Goal: Task Accomplishment & Management: Complete application form

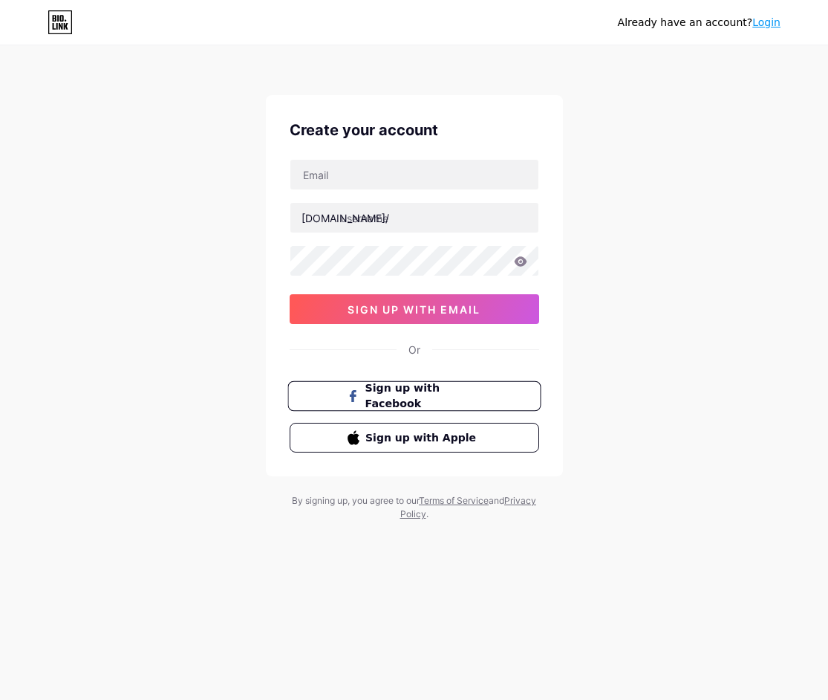
click at [442, 398] on span "Sign up with Facebook" at bounding box center [423, 396] width 117 height 32
click at [767, 24] on link "Login" at bounding box center [767, 22] width 28 height 12
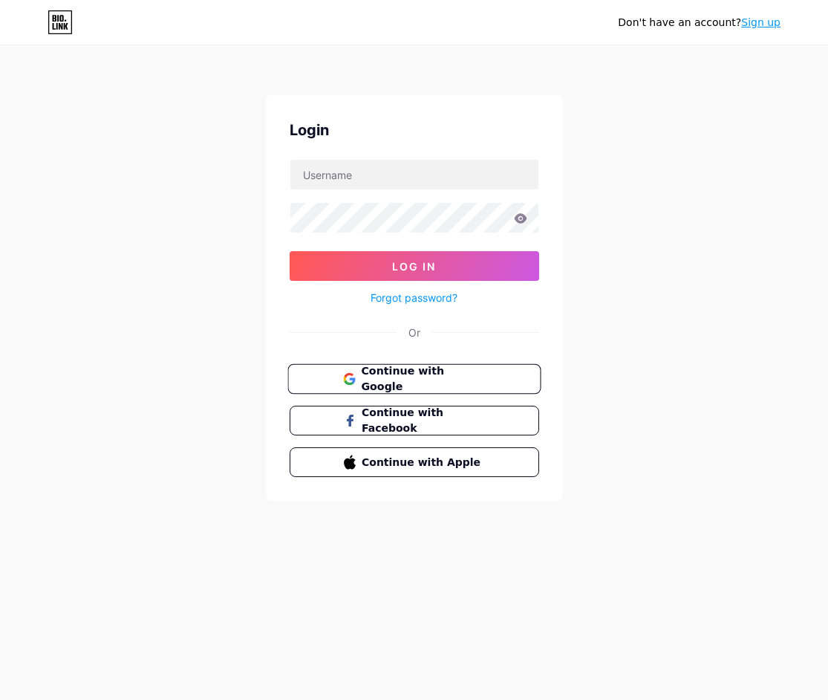
click at [439, 379] on span "Continue with Google" at bounding box center [423, 379] width 124 height 32
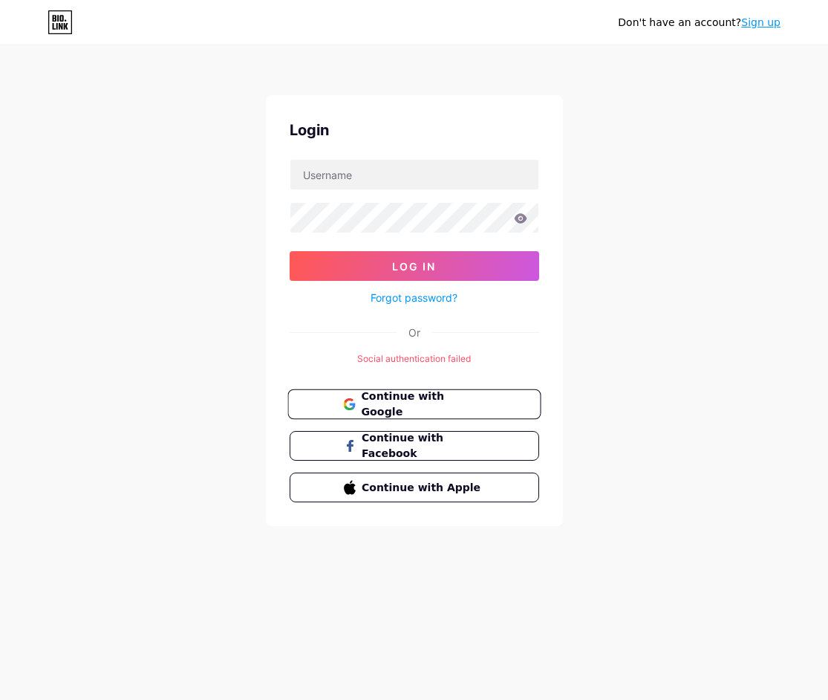
click at [410, 400] on span "Continue with Google" at bounding box center [423, 405] width 124 height 32
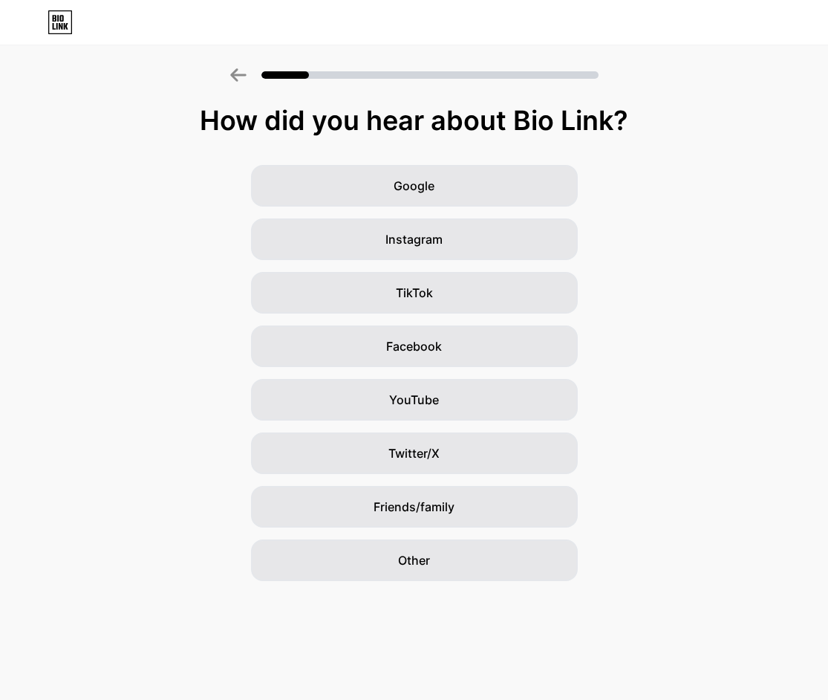
click at [686, 100] on div "How did you hear about Bio Link? Google Instagram TikTok Facebook YouTube Twitt…" at bounding box center [414, 324] width 828 height 513
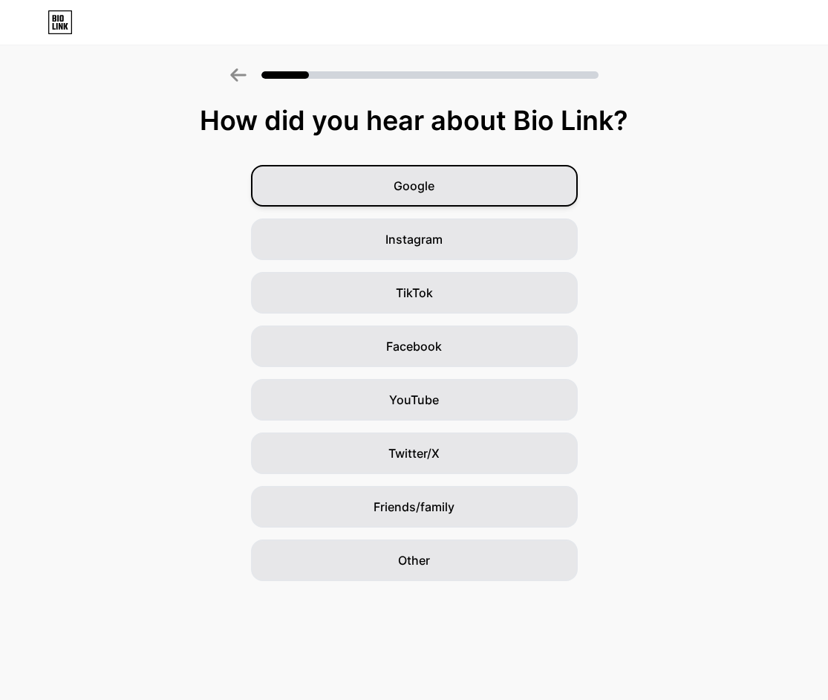
click at [452, 180] on div "Google" at bounding box center [414, 186] width 327 height 42
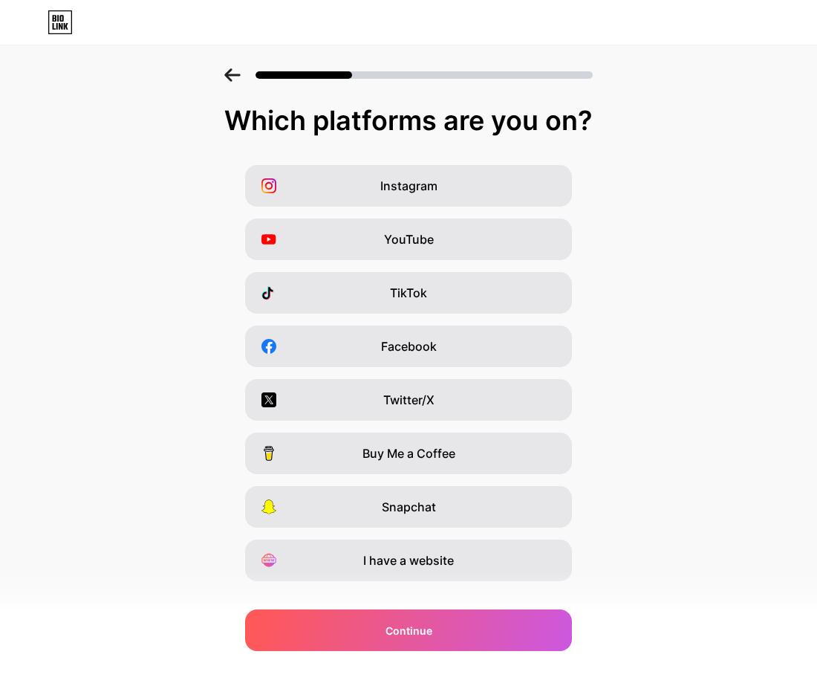
click at [434, 244] on span "YouTube" at bounding box center [409, 239] width 50 height 18
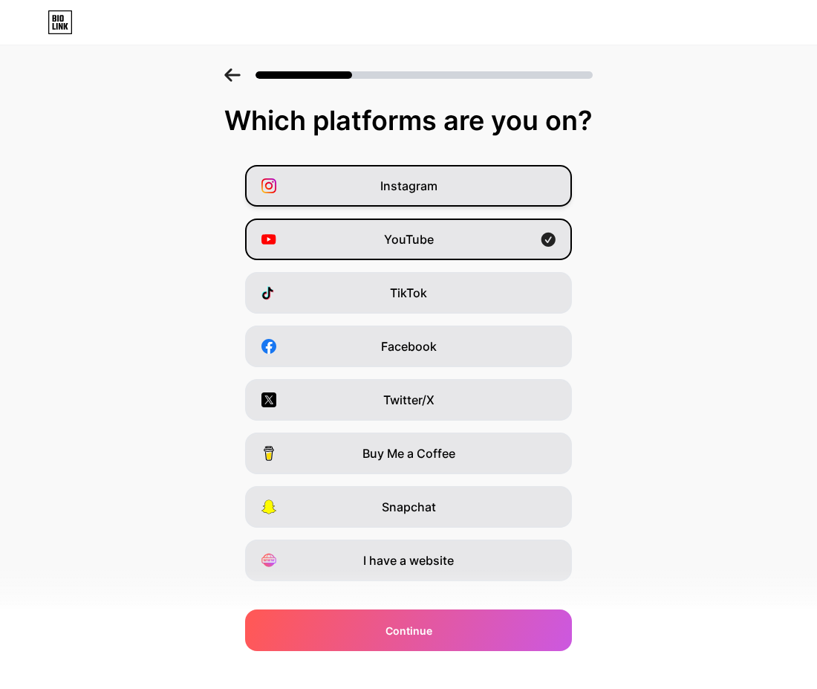
click at [452, 192] on div "Instagram" at bounding box center [408, 186] width 327 height 42
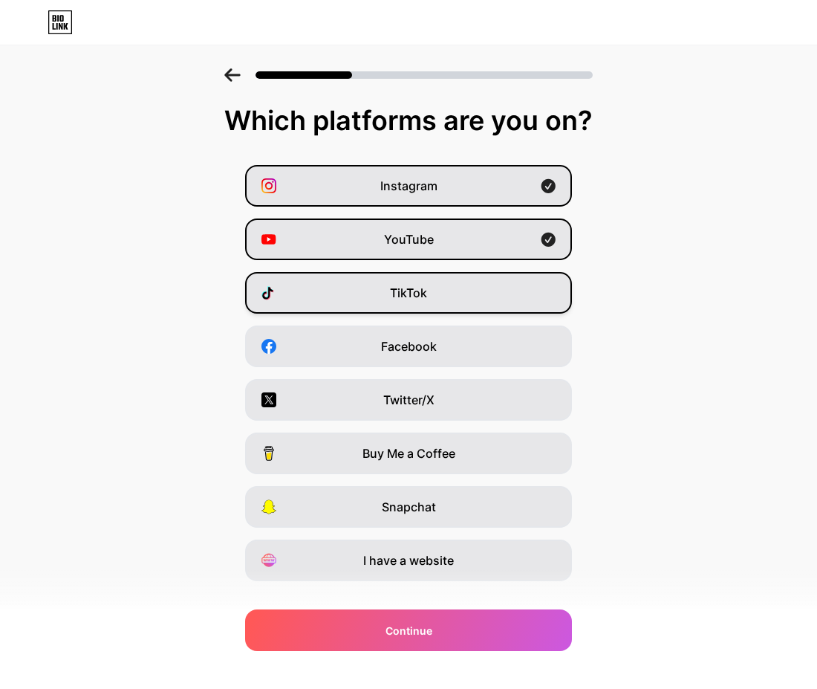
click at [487, 290] on div "TikTok" at bounding box center [408, 293] width 327 height 42
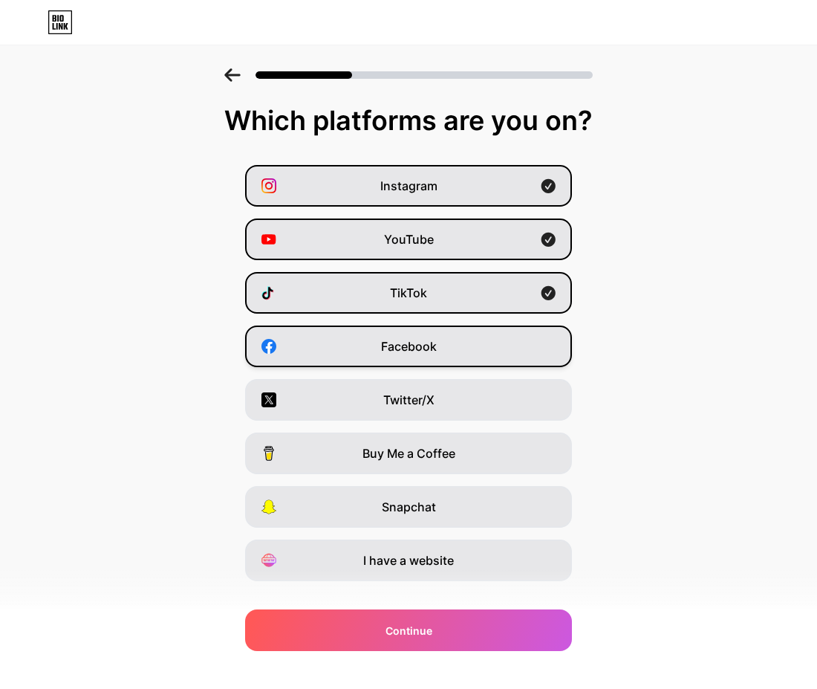
click at [429, 343] on span "Facebook" at bounding box center [409, 346] width 56 height 18
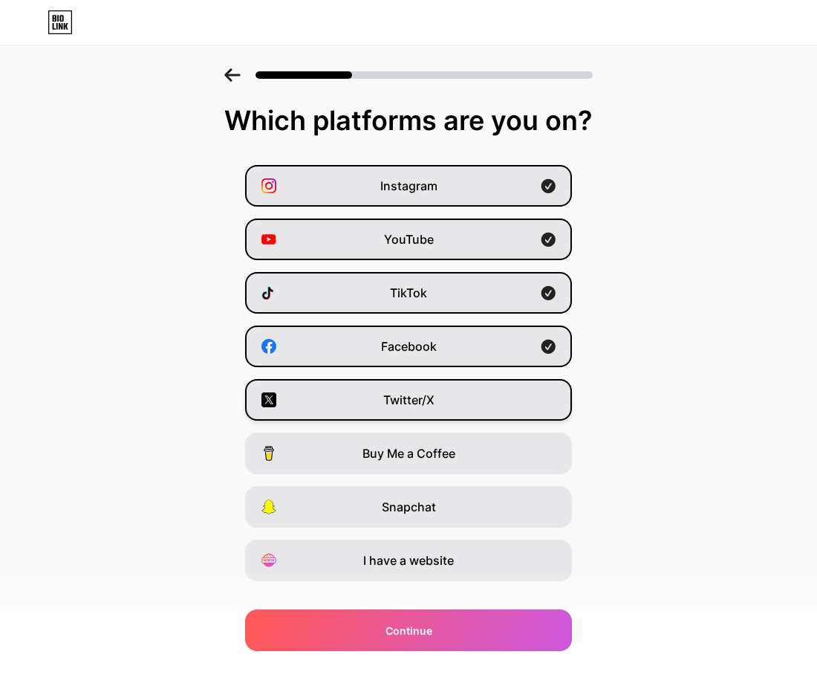
click at [417, 393] on span "Twitter/X" at bounding box center [408, 400] width 51 height 18
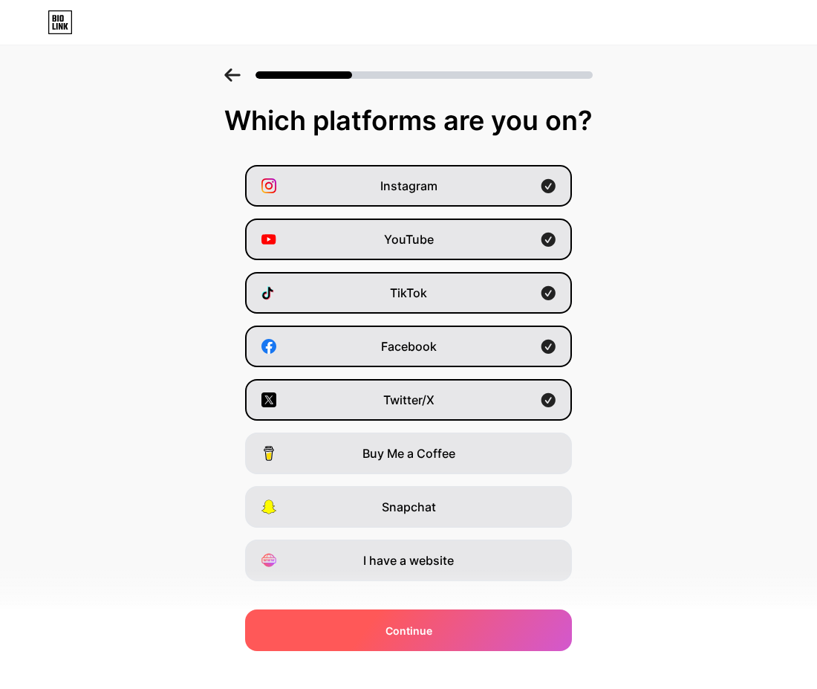
click at [395, 644] on div "Continue" at bounding box center [408, 630] width 327 height 42
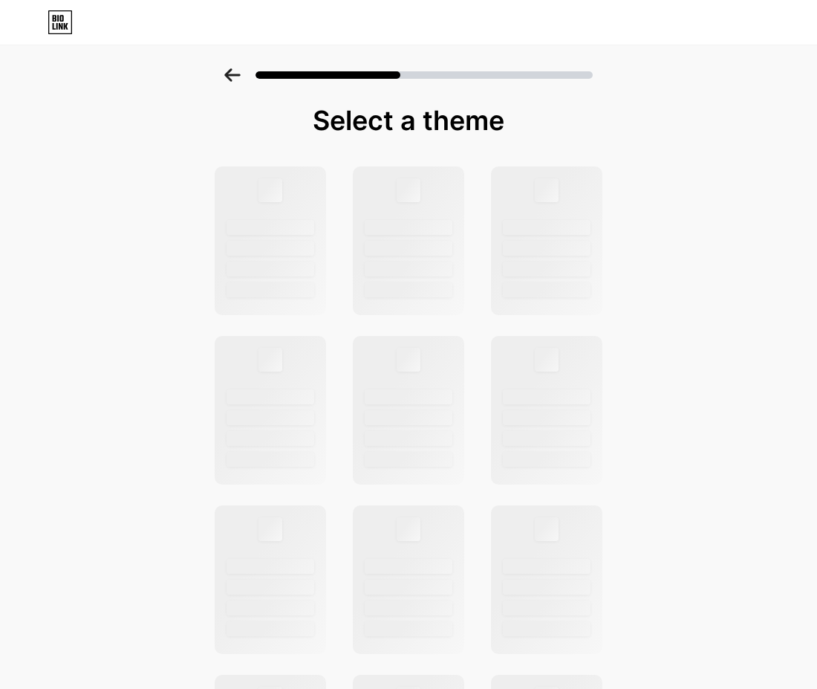
click at [750, 230] on div "Select a theme" at bounding box center [408, 531] width 817 height 926
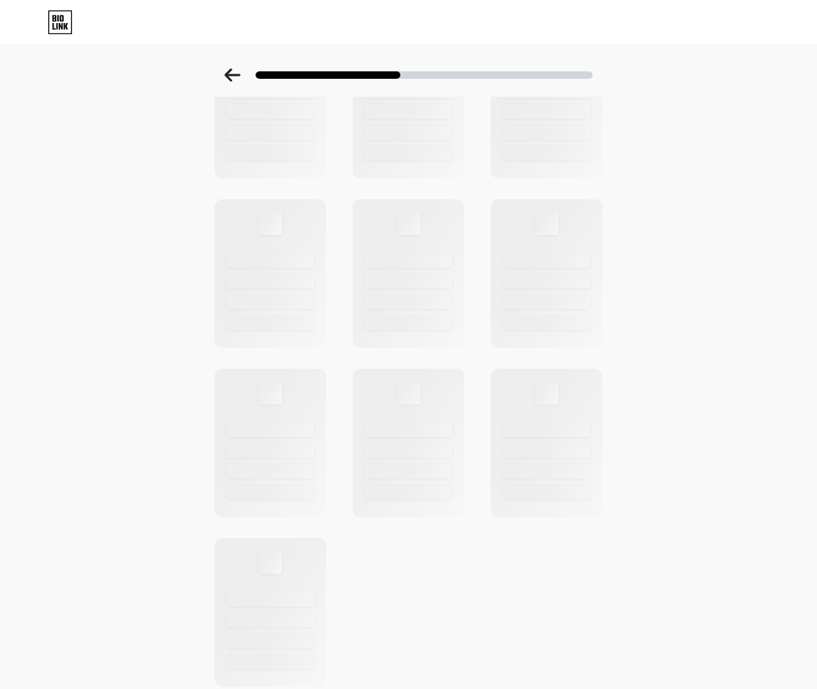
scroll to position [365, 0]
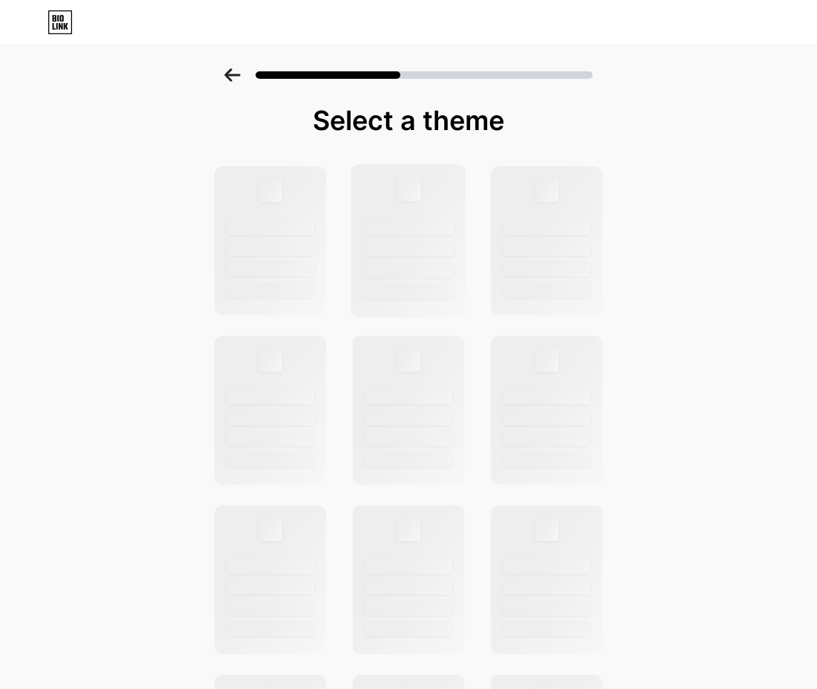
click at [409, 236] on div at bounding box center [408, 240] width 115 height 153
click at [328, 235] on div at bounding box center [270, 240] width 115 height 153
click at [329, 120] on div "Select a theme" at bounding box center [409, 120] width 394 height 30
